Goal: Find specific page/section: Find specific page/section

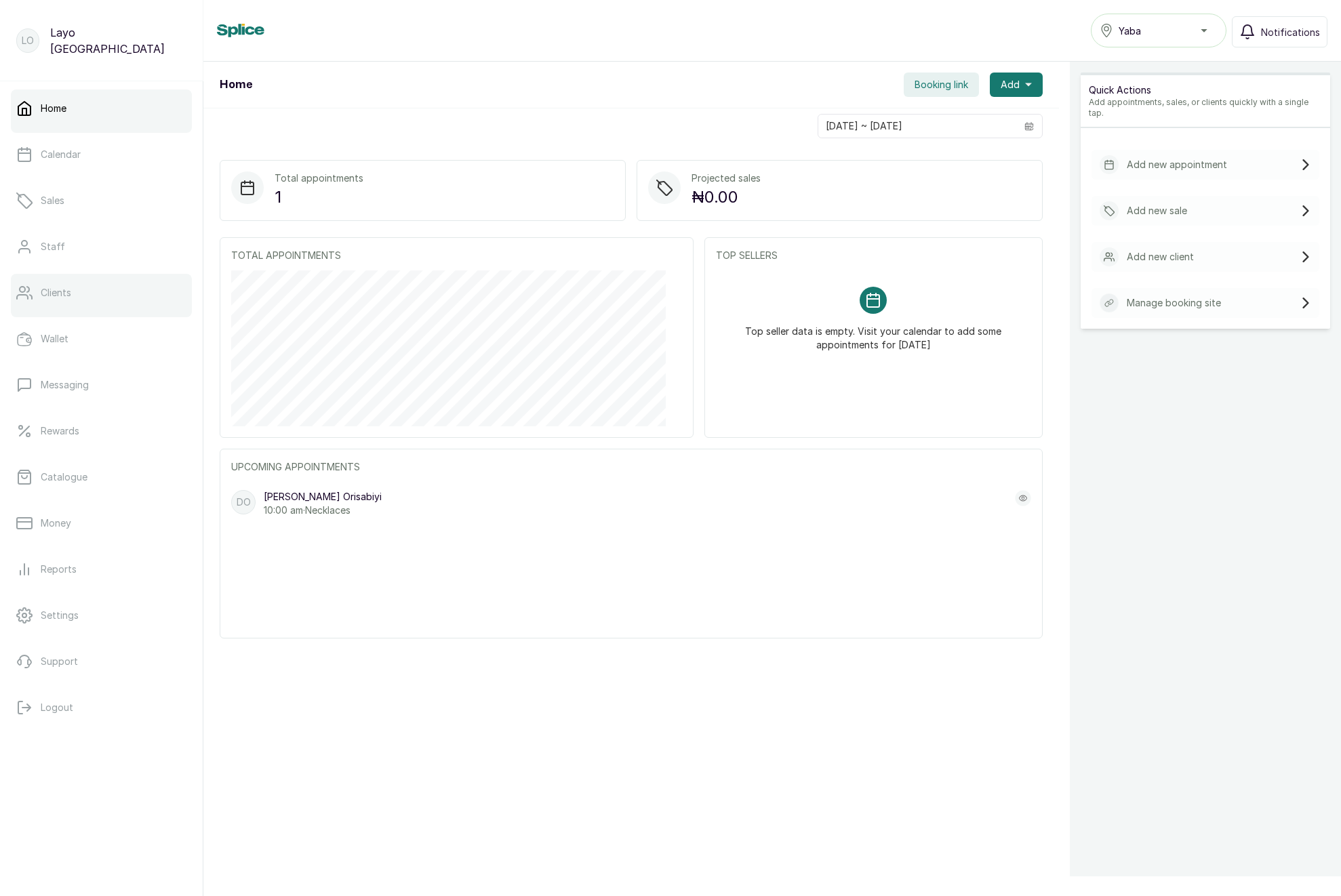
click at [63, 285] on link "Clients" at bounding box center [101, 293] width 181 height 38
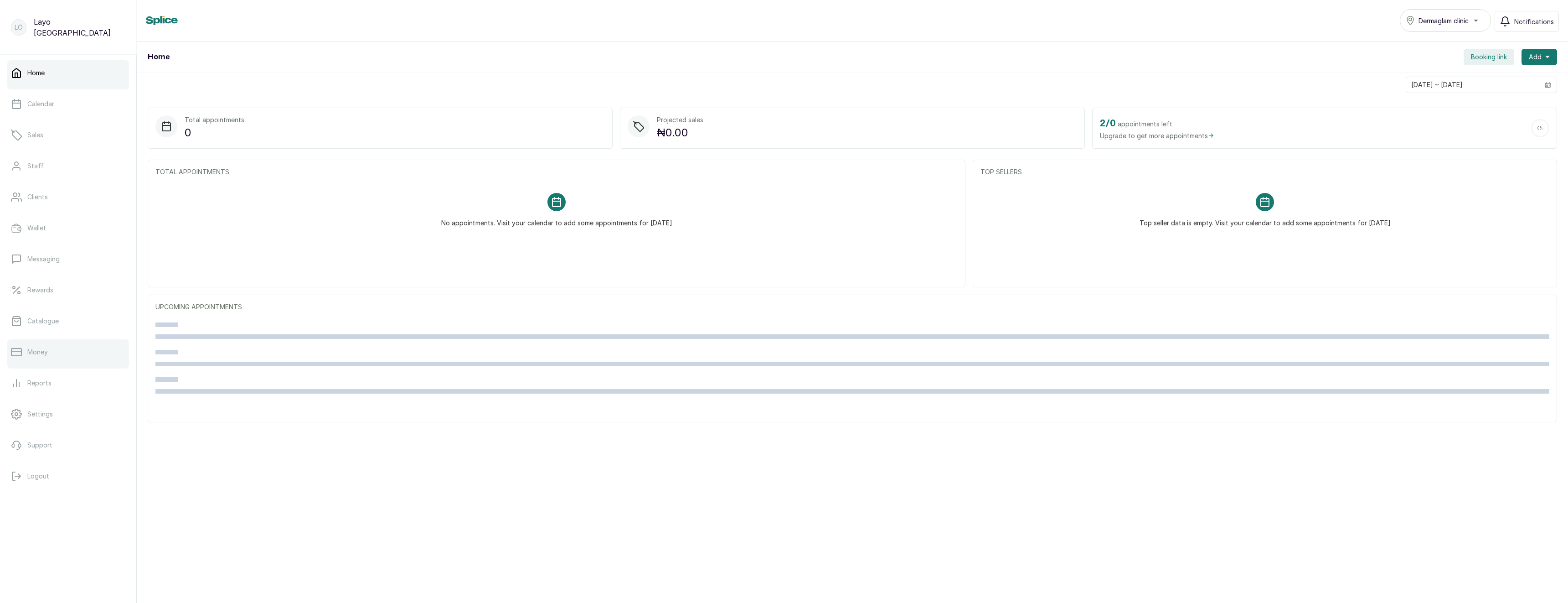
click at [48, 343] on link "Money" at bounding box center [68, 352] width 122 height 26
